Goal: Information Seeking & Learning: Learn about a topic

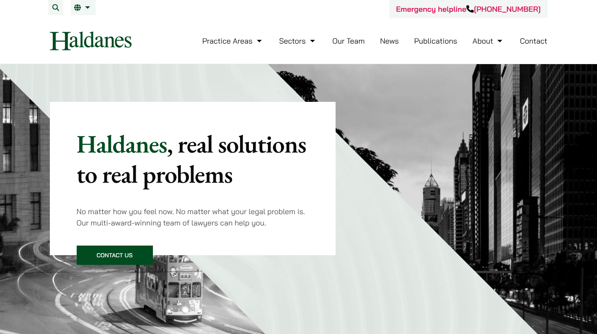
click at [516, 40] on div "Practice Areas Antitrust and Competition Law Civil Litigation & Dispute Resolut…" at bounding box center [346, 41] width 402 height 18
click at [0, 0] on button "Open menu" at bounding box center [0, 0] width 0 height 0
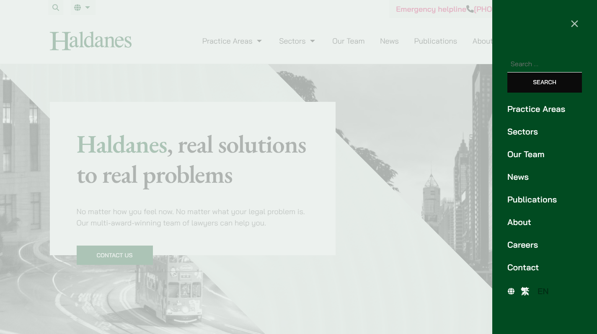
click at [531, 103] on link "Practice Areas" at bounding box center [544, 109] width 75 height 13
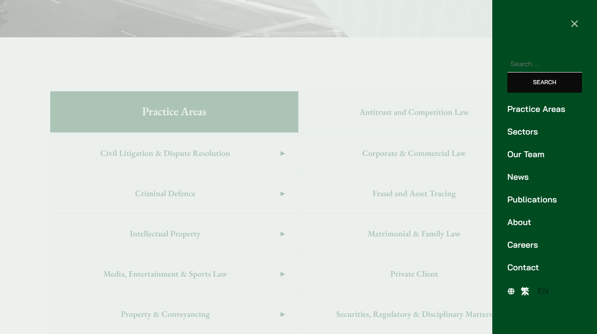
click at [293, 273] on div at bounding box center [298, 167] width 597 height 334
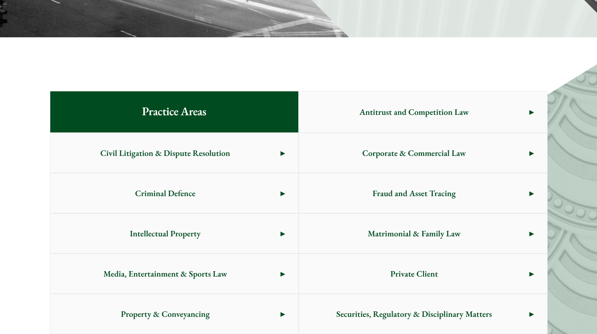
click at [292, 214] on link "Intellectual Property" at bounding box center [174, 233] width 248 height 39
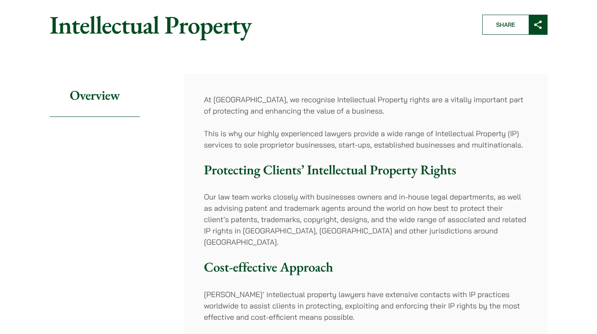
scroll to position [5, 0]
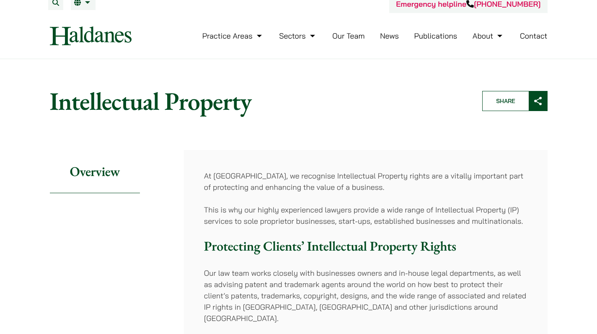
click at [507, 28] on div "Practice Areas Antitrust and Competition Law Civil Litigation & Dispute Resolut…" at bounding box center [346, 36] width 402 height 18
click at [521, 30] on div "Practice Areas Antitrust and Competition Law Civil Litigation & Dispute Resolut…" at bounding box center [299, 35] width 512 height 19
click at [0, 0] on button "Open menu" at bounding box center [0, 0] width 0 height 0
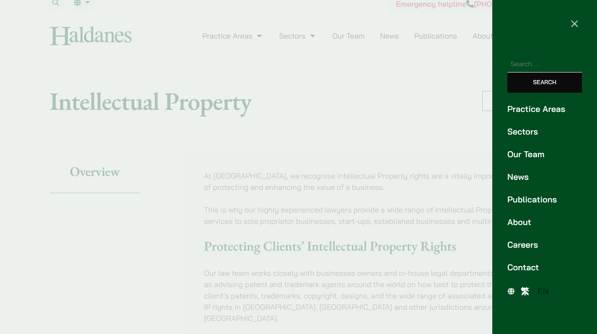
click at [522, 103] on link "Practice Areas" at bounding box center [544, 109] width 75 height 13
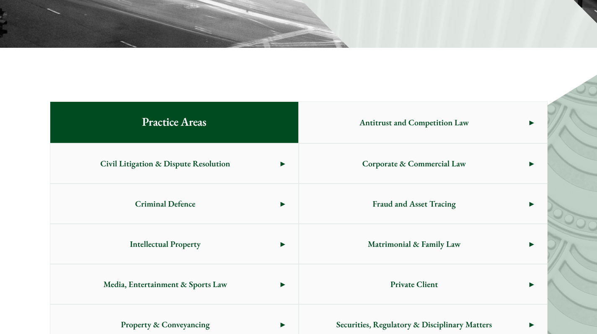
scroll to position [327, 0]
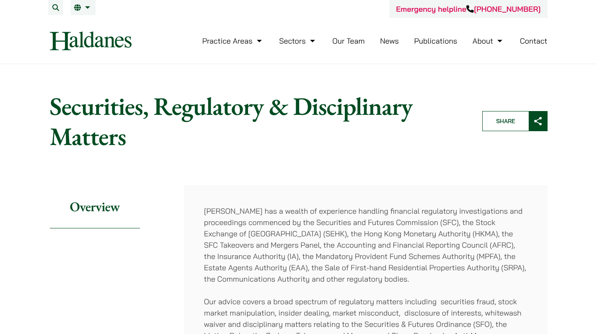
click at [504, 37] on div "Practice Areas Antitrust and Competition Law Civil Litigation & Dispute Resolut…" at bounding box center [346, 41] width 402 height 18
click at [0, 0] on button "Open menu" at bounding box center [0, 0] width 0 height 0
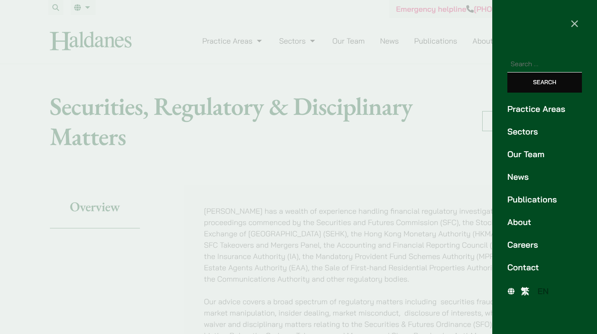
click at [528, 103] on link "Practice Areas" at bounding box center [544, 109] width 75 height 13
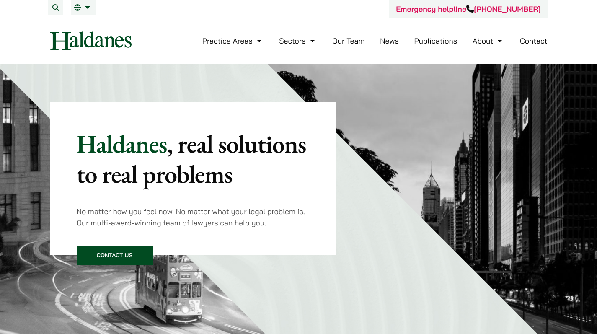
click at [63, 15] on button "Search" at bounding box center [55, 7] width 15 height 15
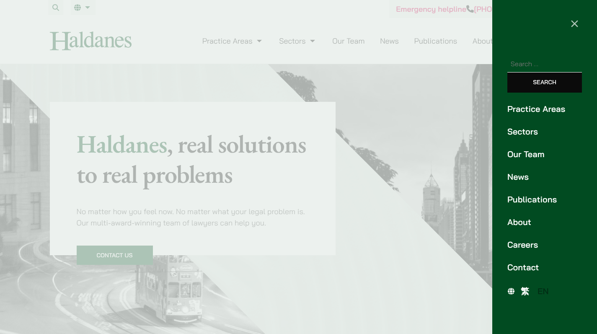
click at [535, 55] on input "Search for:" at bounding box center [544, 63] width 75 height 17
type input "privacy"
click at [545, 73] on input "Search" at bounding box center [544, 82] width 75 height 20
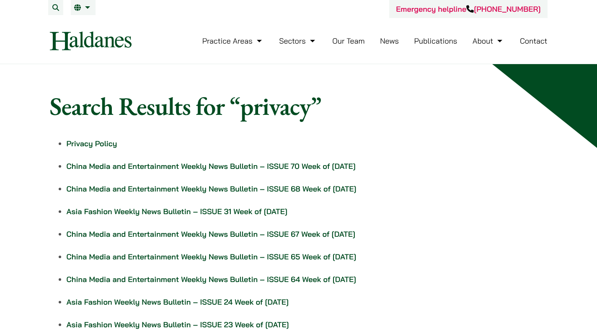
click at [322, 161] on link "China Media and Entertainment Weekly News Bulletin – ISSUE 70 Week of 29 Septem…" at bounding box center [211, 166] width 289 height 10
click at [519, 38] on div "Practice Areas Antitrust and Competition Law Civil Litigation & Dispute Resolut…" at bounding box center [346, 41] width 402 height 18
click at [0, 0] on button "Open menu" at bounding box center [0, 0] width 0 height 0
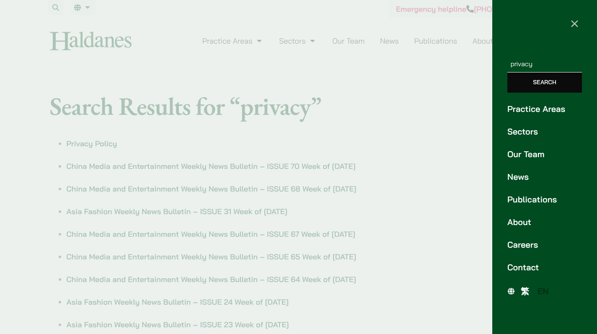
click at [543, 148] on link "Our Team" at bounding box center [544, 154] width 75 height 13
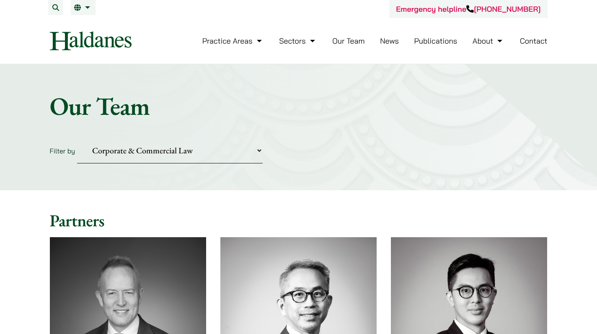
select select "media-entertainment-sports"
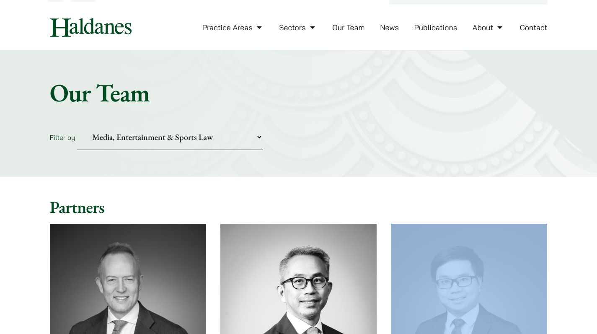
scroll to position [107, 0]
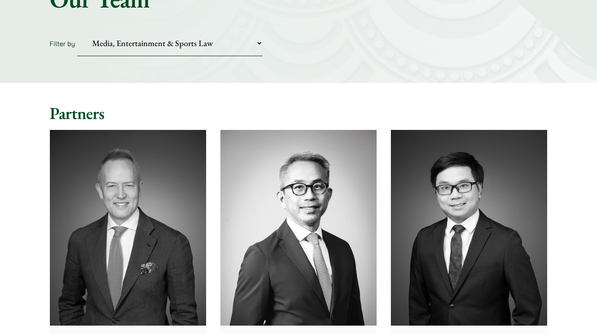
drag, startPoint x: 298, startPoint y: 190, endPoint x: 595, endPoint y: 86, distance: 314.1
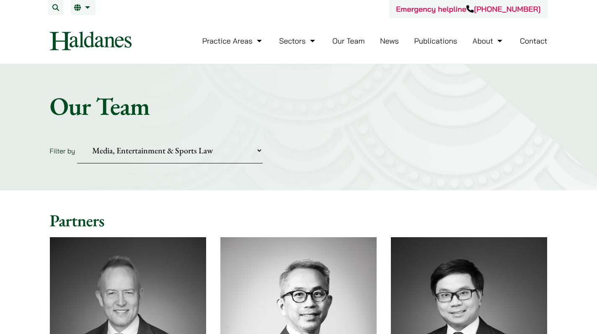
click at [0, 0] on button "Open menu" at bounding box center [0, 0] width 0 height 0
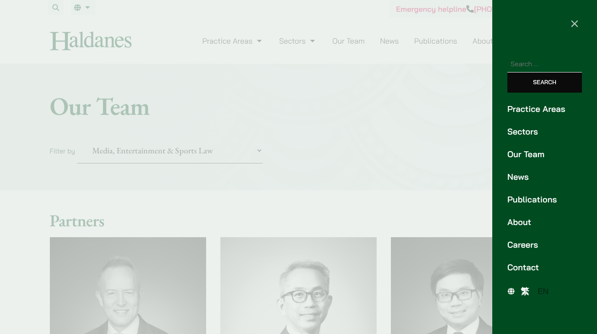
click at [517, 238] on link "Careers" at bounding box center [544, 244] width 75 height 13
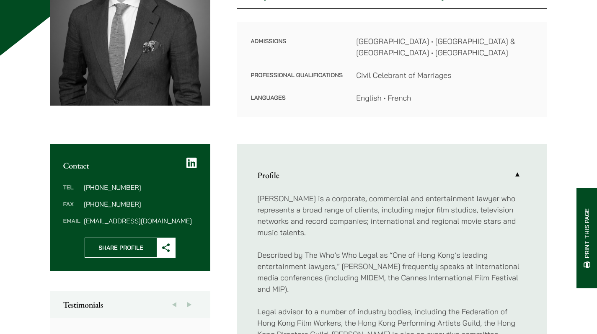
scroll to position [287, 0]
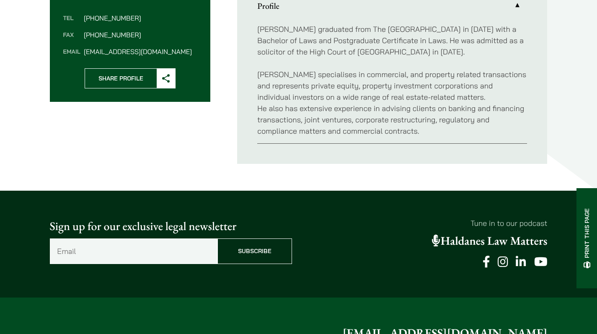
scroll to position [499, 0]
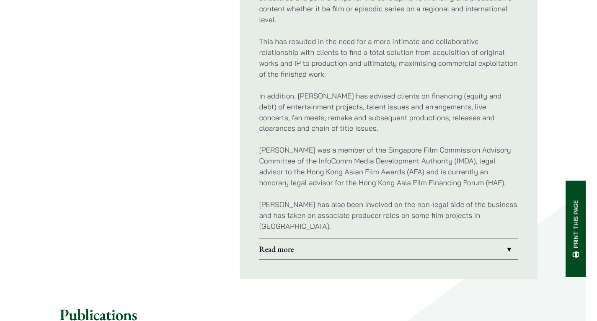
scroll to position [1034, 0]
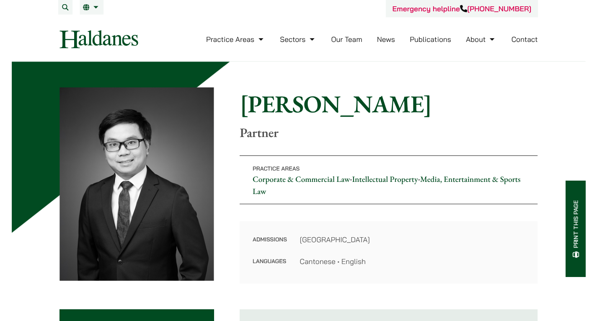
scroll to position [657, 0]
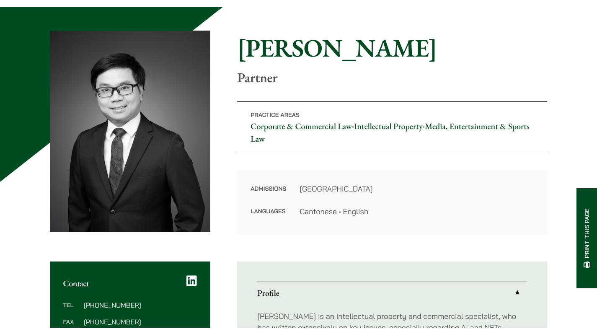
scroll to position [163, 0]
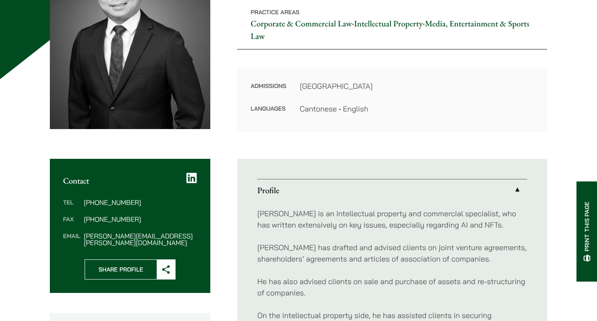
click at [339, 41] on link "Media, Entertainment & Sports Law" at bounding box center [390, 29] width 279 height 23
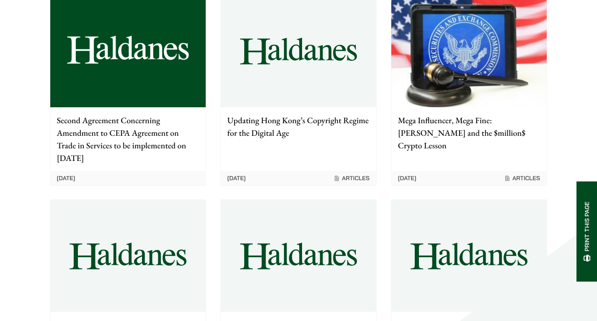
scroll to position [524, 0]
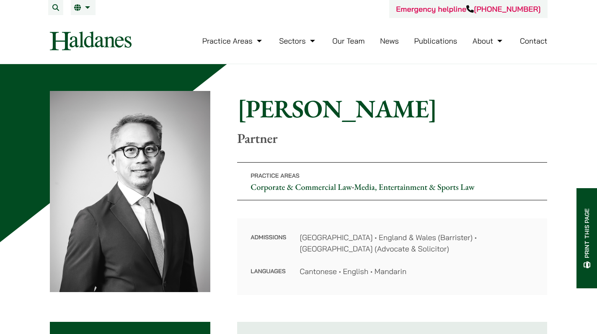
click at [211, 117] on div at bounding box center [130, 193] width 161 height 204
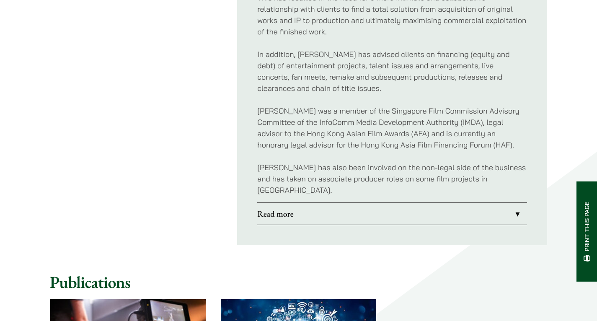
scroll to position [567, 0]
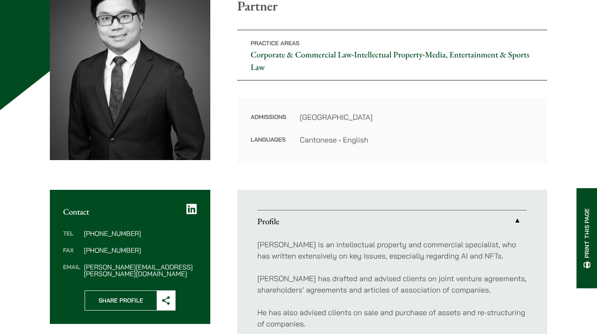
scroll to position [57, 0]
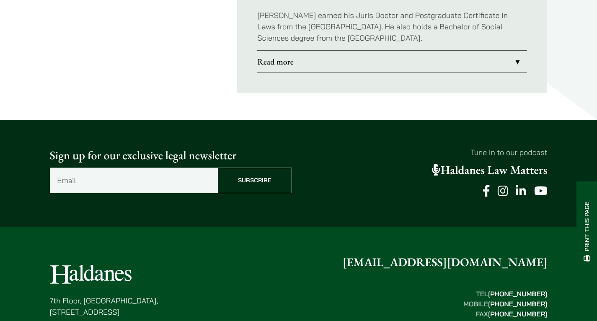
scroll to position [515, 0]
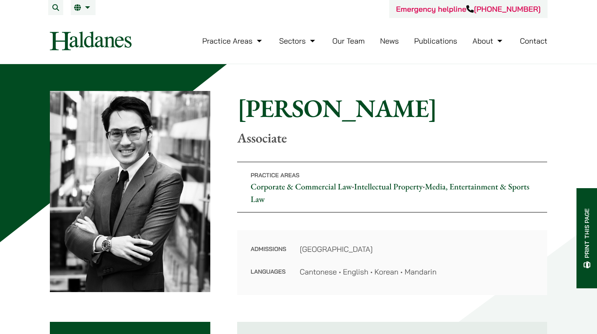
click at [0, 0] on button "Open menu" at bounding box center [0, 0] width 0 height 0
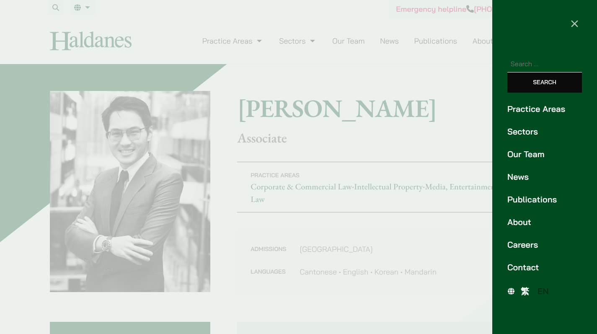
click at [517, 238] on link "Careers" at bounding box center [544, 244] width 75 height 13
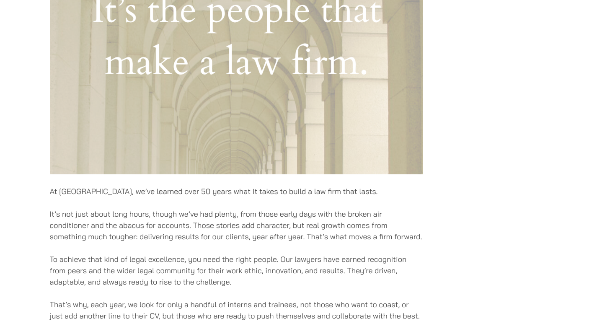
scroll to position [494, 0]
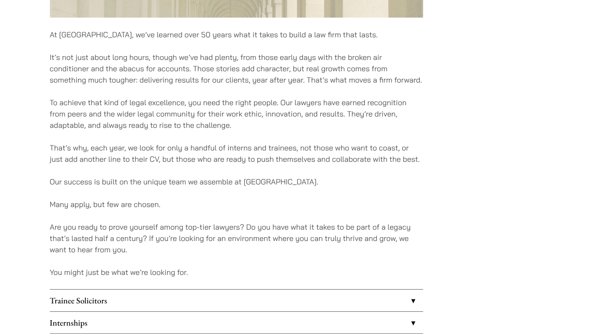
click at [386, 289] on link "Trainee Solicitors" at bounding box center [236, 300] width 373 height 22
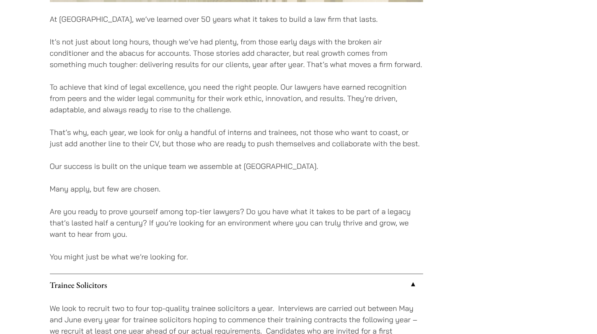
scroll to position [539, 0]
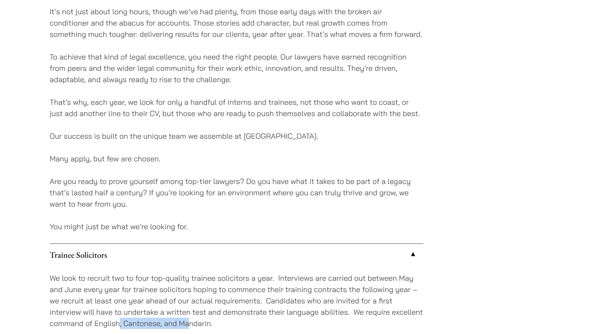
drag, startPoint x: 143, startPoint y: 202, endPoint x: 219, endPoint y: 200, distance: 76.3
click at [219, 272] on p "We look to recruit two to four top-quality trainee solicitors a year. Interview…" at bounding box center [236, 300] width 373 height 57
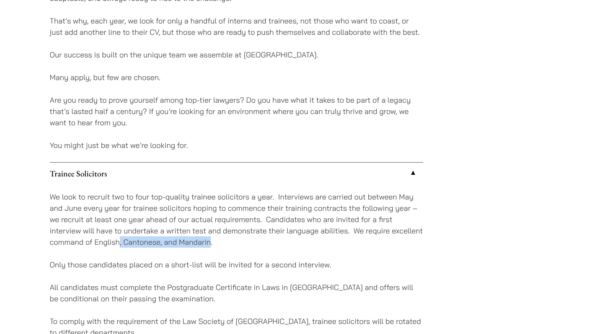
scroll to position [673, 0]
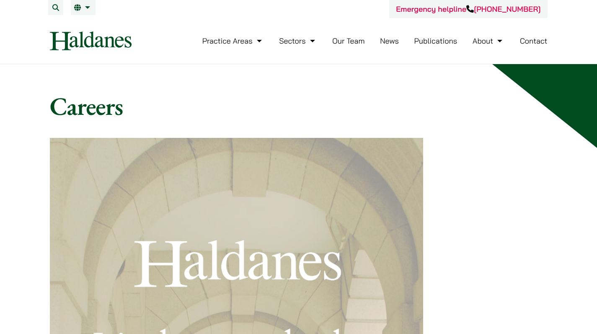
click at [0, 0] on button "Open menu" at bounding box center [0, 0] width 0 height 0
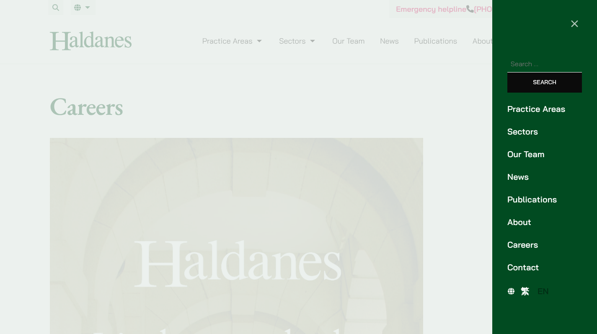
click at [540, 148] on link "Our Team" at bounding box center [544, 154] width 75 height 13
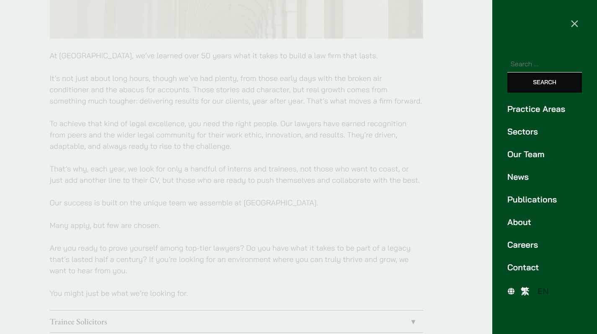
scroll to position [588, 0]
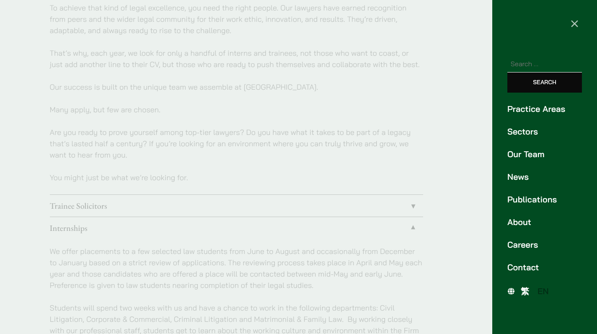
click at [240, 154] on div at bounding box center [298, 167] width 597 height 334
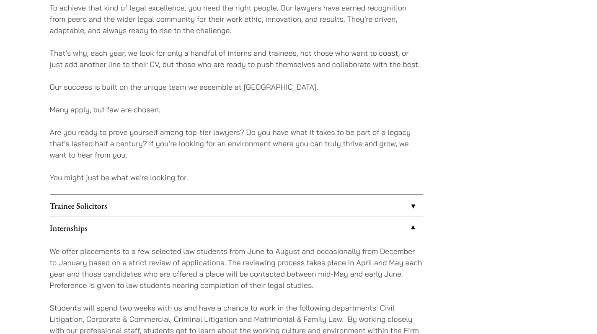
click at [250, 195] on link "Trainee Solicitors" at bounding box center [236, 206] width 373 height 22
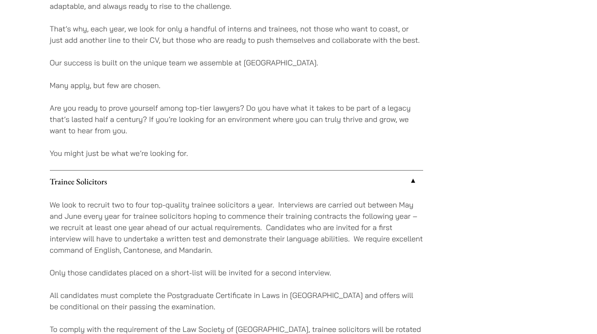
scroll to position [665, 0]
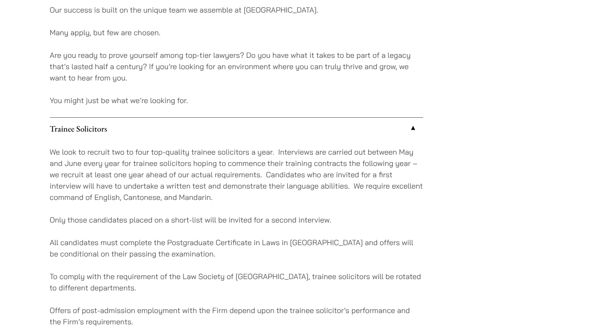
click at [207, 223] on ul "Trainee Solicitors We look to recruit two to four top-quality trainee solicitor…" at bounding box center [236, 242] width 373 height 250
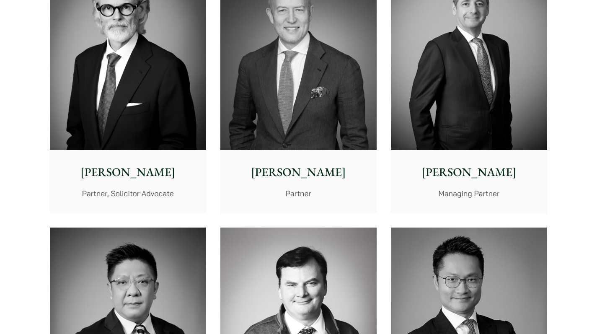
scroll to position [553, 0]
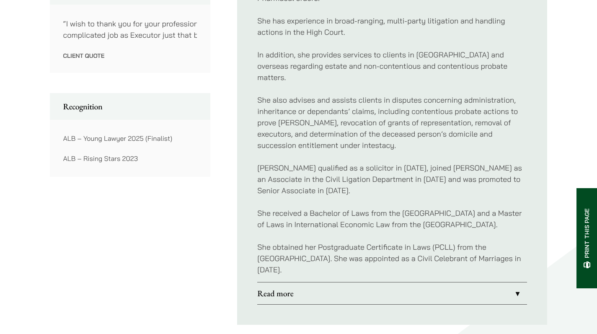
scroll to position [194, 0]
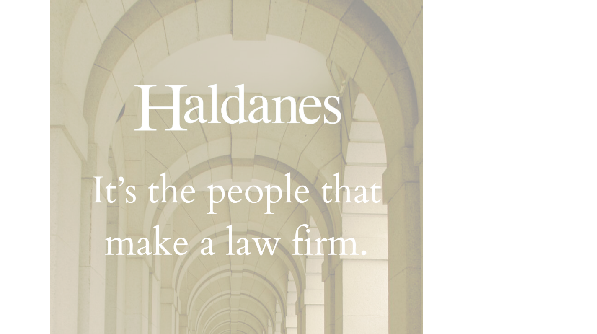
scroll to position [53, 0]
